Goal: Transaction & Acquisition: Purchase product/service

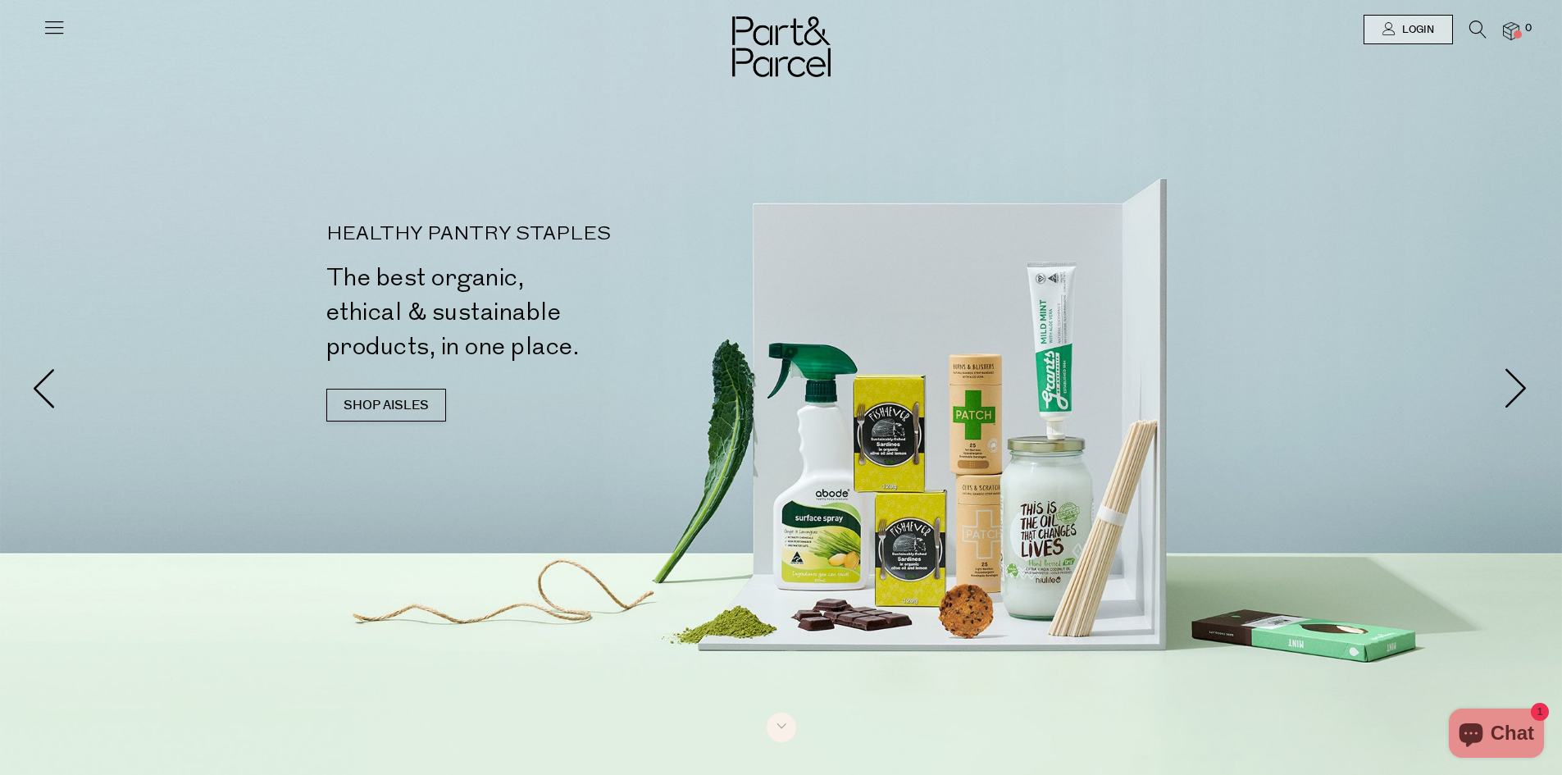
click at [44, 30] on icon at bounding box center [54, 27] width 23 height 23
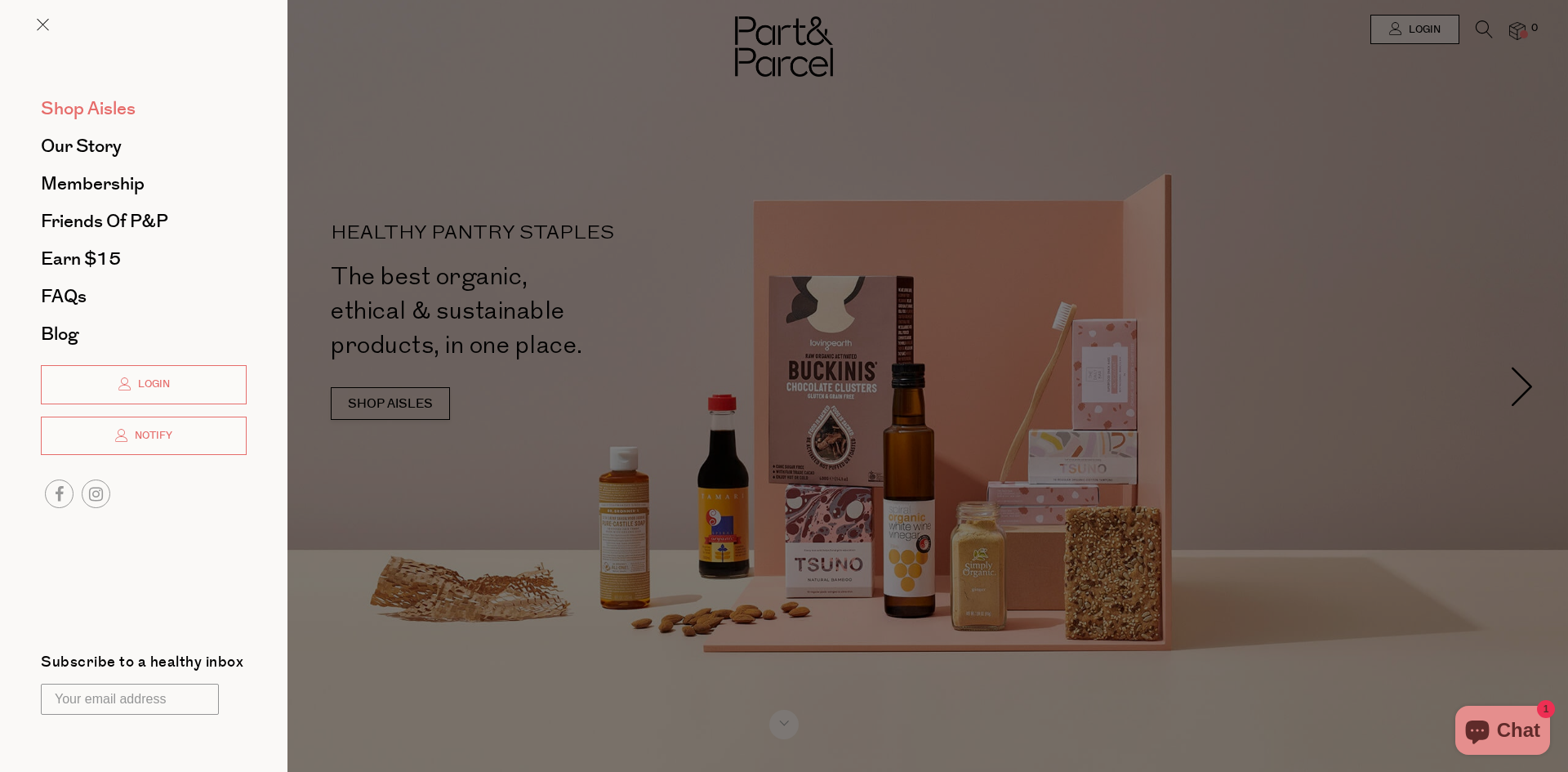
click at [94, 113] on span "Shop Aisles" at bounding box center [88, 109] width 95 height 26
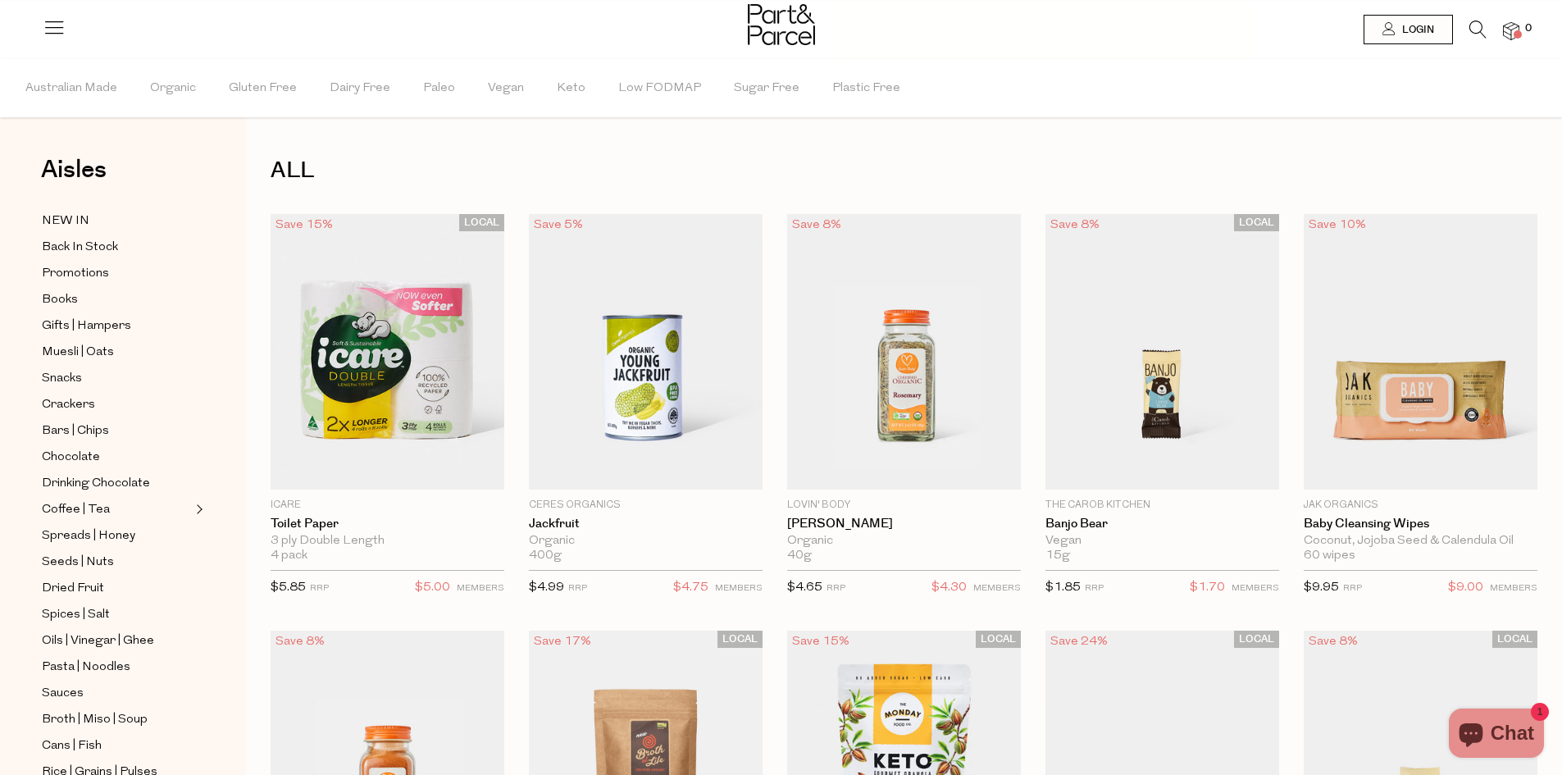
click at [1478, 26] on icon at bounding box center [1478, 30] width 17 height 18
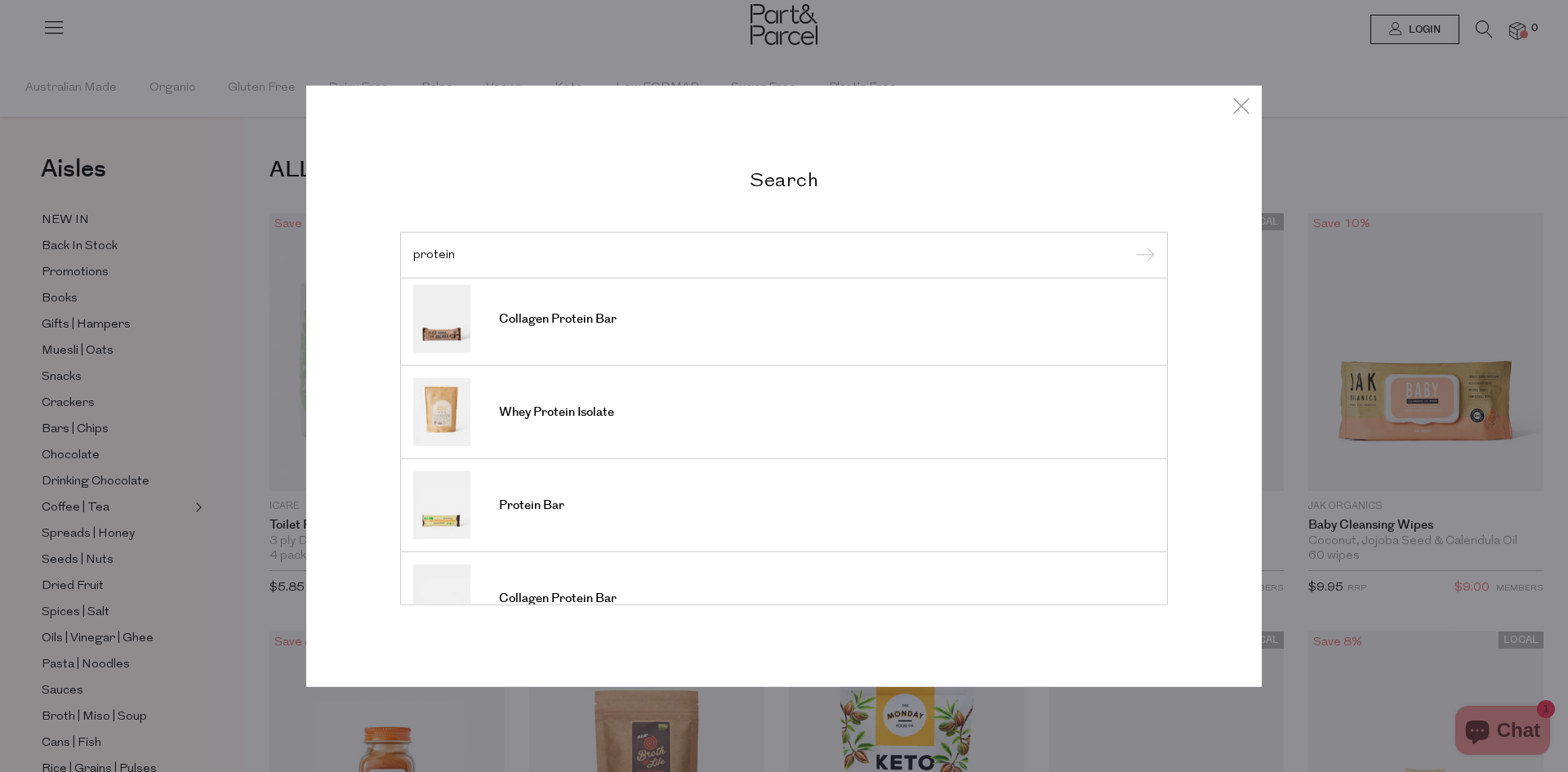
scroll to position [327, 0]
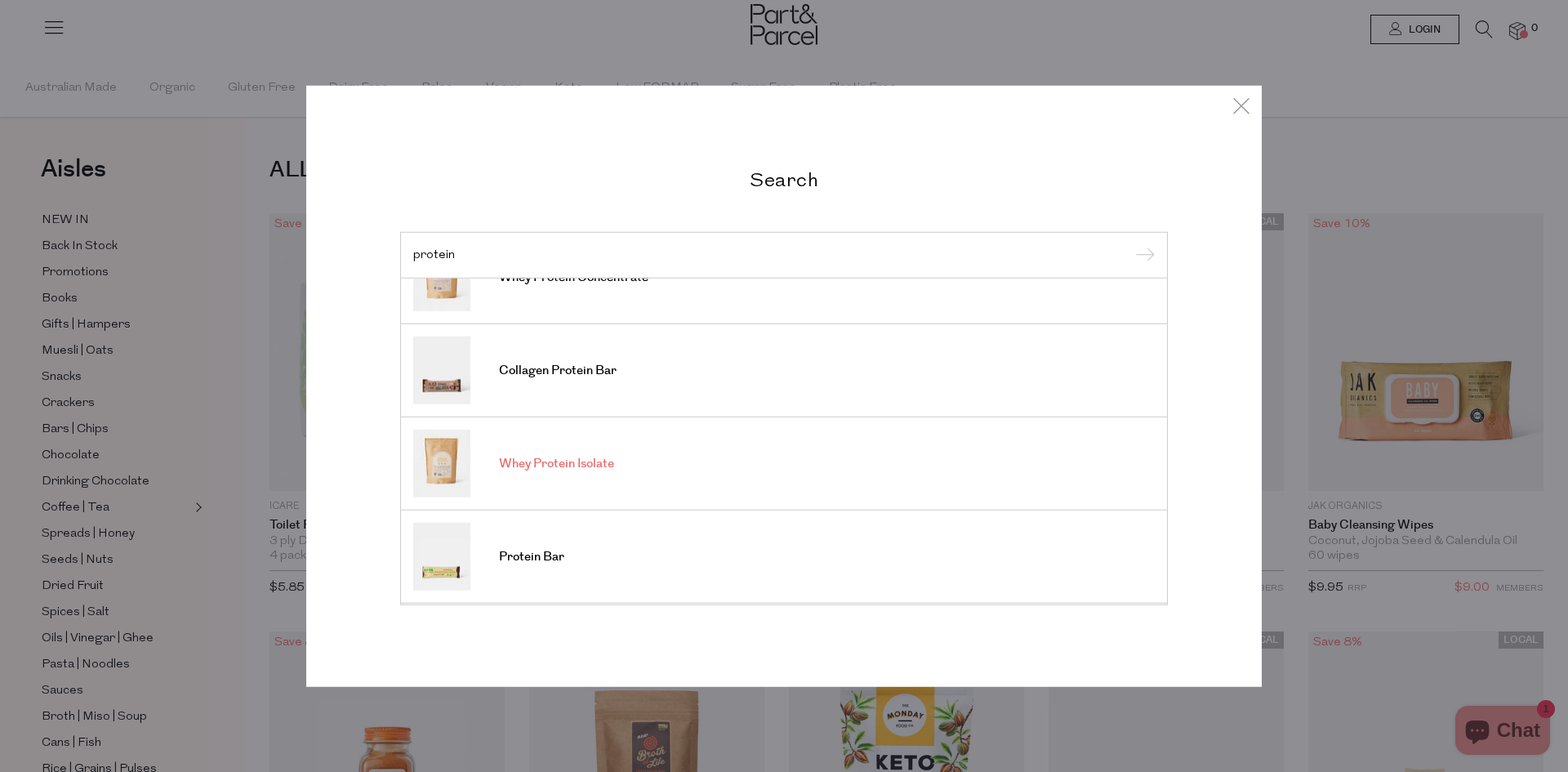
type input "protein"
click at [541, 468] on span "Whey Protein Isolate" at bounding box center [557, 464] width 116 height 16
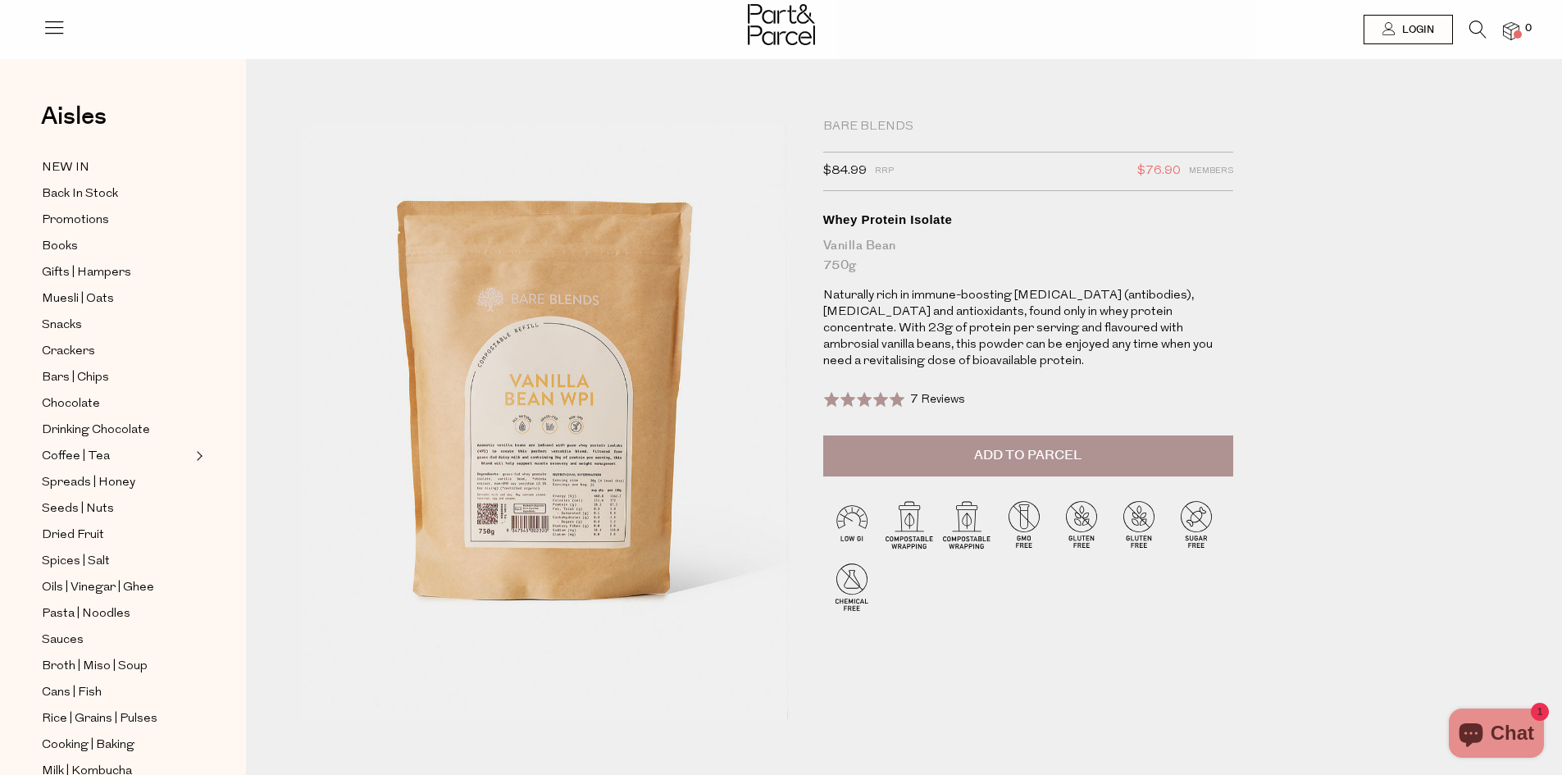
click at [1003, 458] on span "Add to Parcel" at bounding box center [1027, 455] width 107 height 19
